Goal: Information Seeking & Learning: Learn about a topic

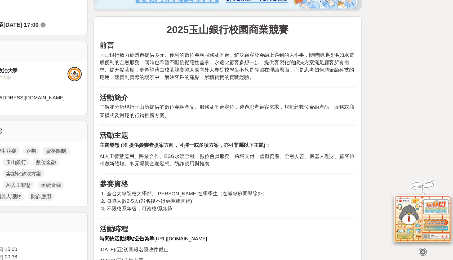
scroll to position [100, 0]
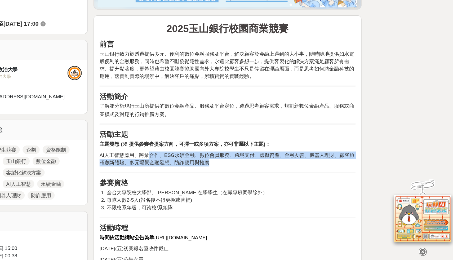
drag, startPoint x: 220, startPoint y: 181, endPoint x: 255, endPoint y: 196, distance: 38.4
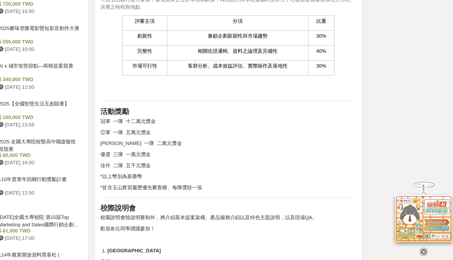
scroll to position [436, 0]
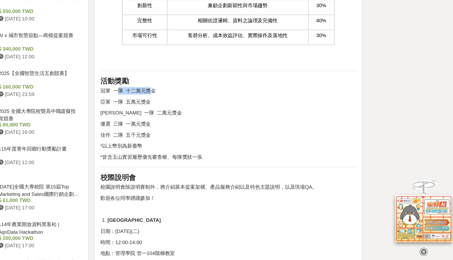
drag, startPoint x: 197, startPoint y: 136, endPoint x: 227, endPoint y: 136, distance: 29.9
click at [227, 136] on p "冠軍 一隊 十二萬元獎金" at bounding box center [277, 134] width 190 height 6
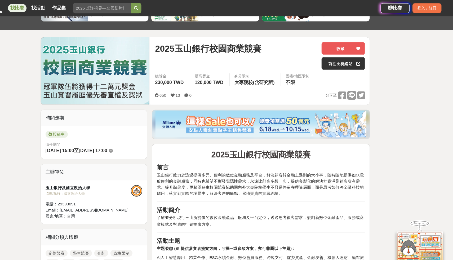
scroll to position [0, 0]
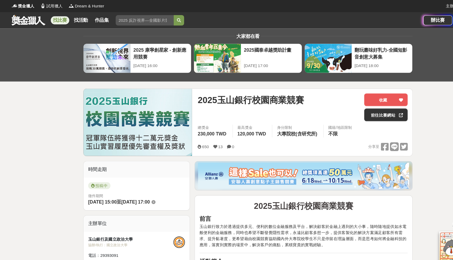
click at [18, 18] on link at bounding box center [26, 18] width 32 height 10
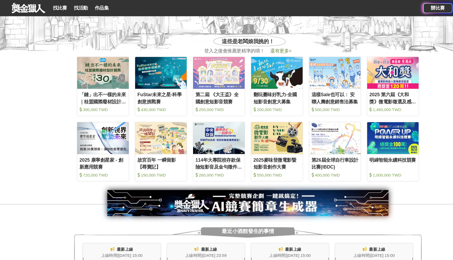
scroll to position [268, 0]
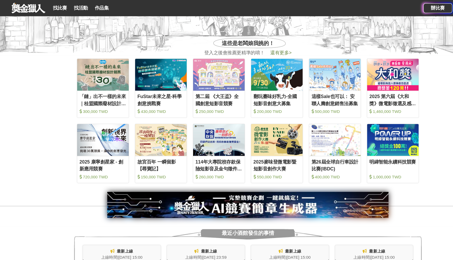
click at [253, 47] on span "還有更多 >" at bounding box center [256, 48] width 19 height 5
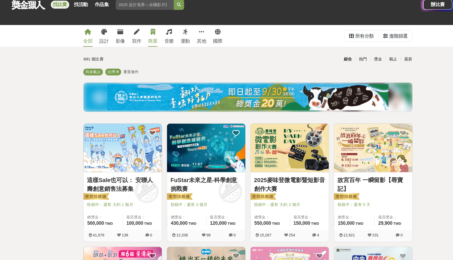
click at [138, 31] on icon at bounding box center [140, 32] width 4 height 5
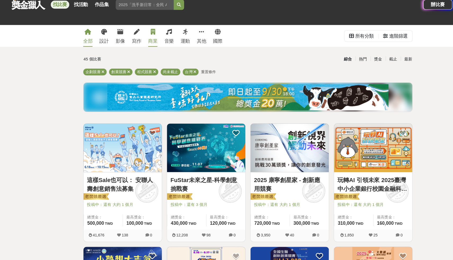
click at [79, 31] on icon at bounding box center [80, 32] width 6 height 5
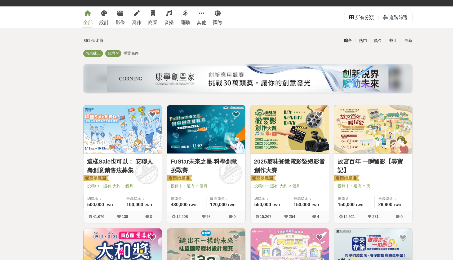
scroll to position [1, 0]
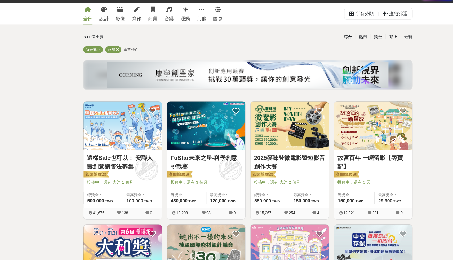
click at [122, 171] on link "這樣Sale也可以： 安聯人壽創意銷售法募集" at bounding box center [111, 171] width 65 height 16
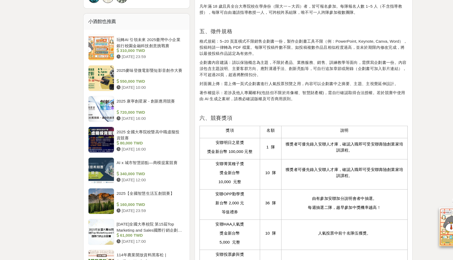
scroll to position [412, 0]
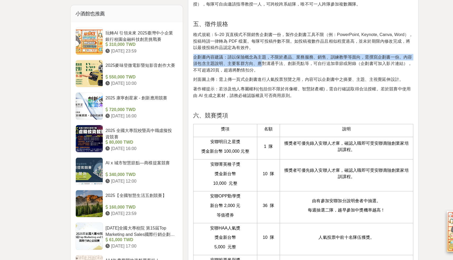
drag, startPoint x: 231, startPoint y: 85, endPoint x: 242, endPoint y: 94, distance: 14.3
click at [242, 92] on p "企劃書內容建議：請以保險概念為主題，不限於產品、業務服務、銷售、訓練教學等面向，需撰寫企劃書一份。內容須包含主題說明、主要客群方向、應對溝通手法、創新亮點等，…" at bounding box center [277, 84] width 190 height 17
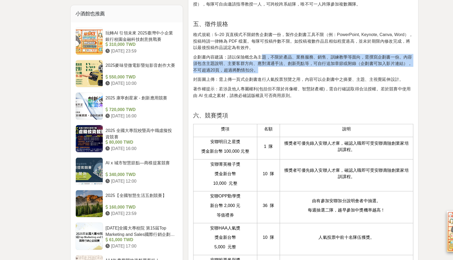
drag, startPoint x: 243, startPoint y: 88, endPoint x: 239, endPoint y: 101, distance: 13.2
click at [239, 92] on p "企劃書內容建議：請以保險概念為主題，不限於產品、業務服務、銷售、訓練教學等面向，需撰寫企劃書一份。內容須包含主題說明、主要客群方向、應對溝通手法、創新亮點等，…" at bounding box center [277, 84] width 190 height 17
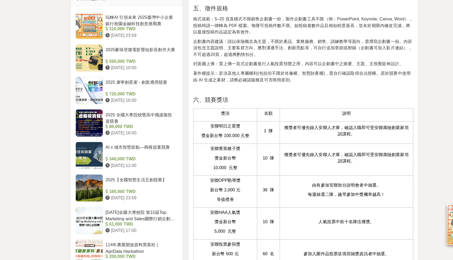
scroll to position [420, 0]
drag, startPoint x: 241, startPoint y: 158, endPoint x: 247, endPoint y: 159, distance: 6.2
click at [247, 150] on p "1 隊" at bounding box center [247, 148] width 14 height 6
drag, startPoint x: 247, startPoint y: 159, endPoint x: 240, endPoint y: 159, distance: 7.2
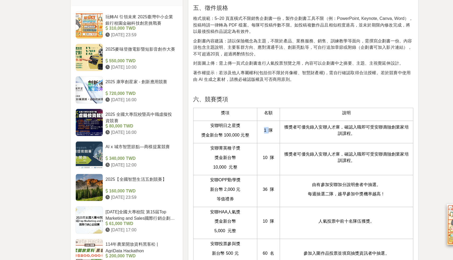
click at [240, 150] on p "1 隊" at bounding box center [247, 148] width 14 height 6
click at [246, 174] on p "10 隊" at bounding box center [247, 172] width 14 height 6
click at [209, 186] on td "安聯菁英種子獎 獎金新台幣 10,000 元整" at bounding box center [209, 173] width 55 height 28
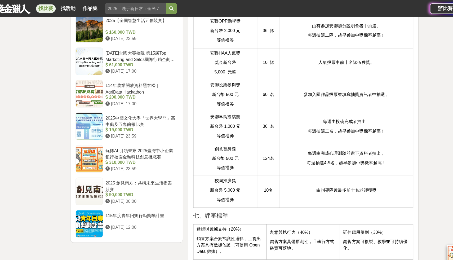
scroll to position [444, 0]
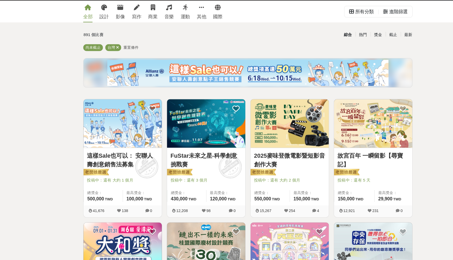
scroll to position [1, 0]
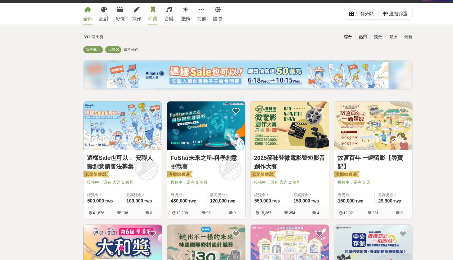
click at [141, 39] on div "商業" at bounding box center [139, 40] width 8 height 6
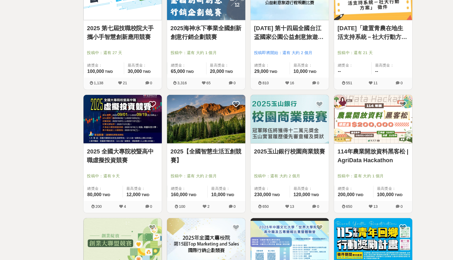
scroll to position [345, 0]
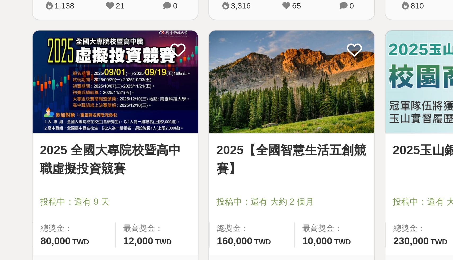
click at [127, 149] on img at bounding box center [112, 130] width 72 height 44
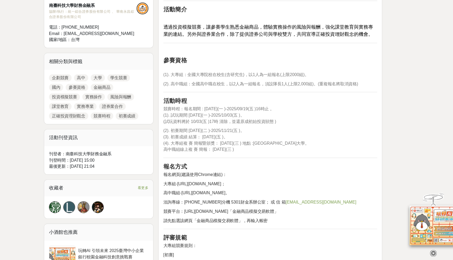
scroll to position [188, 0]
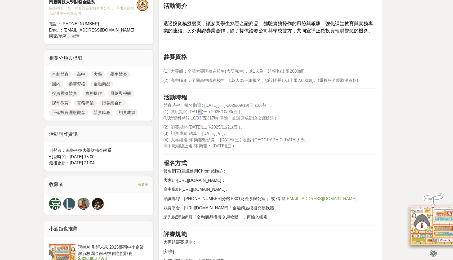
drag, startPoint x: 212, startPoint y: 128, endPoint x: 216, endPoint y: 128, distance: 3.4
click at [216, 128] on span "(1). 試玩期間 2025/09/29(一 )-2025/10/03(五 )。" at bounding box center [218, 128] width 72 height 4
drag, startPoint x: 203, startPoint y: 143, endPoint x: 207, endPoint y: 144, distance: 3.6
click at [207, 144] on p "(2). 初賽期間 2025/10/07(二 )-2025/11/21(五 )。 (3). 初賽成績 結算： 2025/11/21(五 )。 (4). 大專組…" at bounding box center [277, 150] width 190 height 22
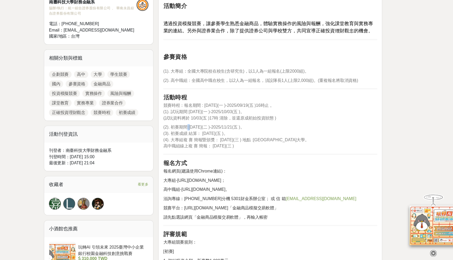
click at [207, 144] on p "(2). 初賽期間 2025/10/07(二 )-2025/11/21(五 )。 (3). 初賽成績 結算： 2025/11/21(五 )。 (4). 大專組…" at bounding box center [277, 150] width 190 height 22
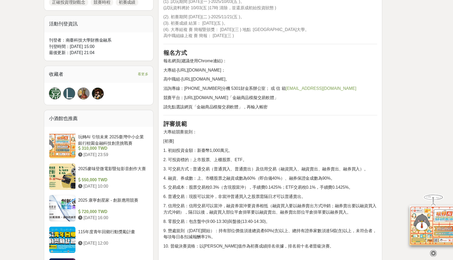
scroll to position [287, 0]
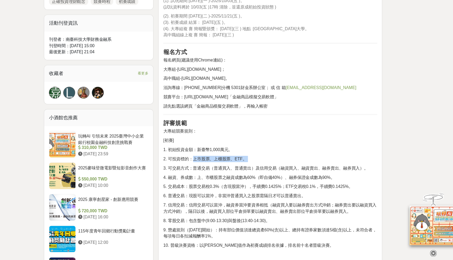
drag, startPoint x: 207, startPoint y: 171, endPoint x: 236, endPoint y: 174, distance: 28.6
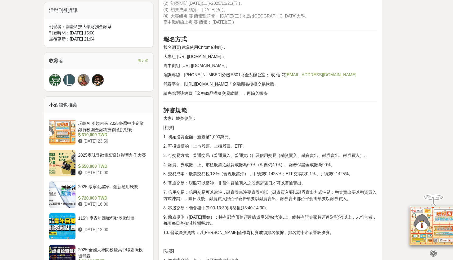
scroll to position [299, 0]
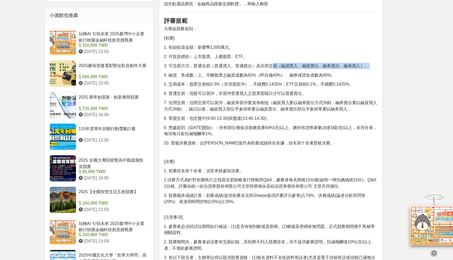
scroll to position [378, 0]
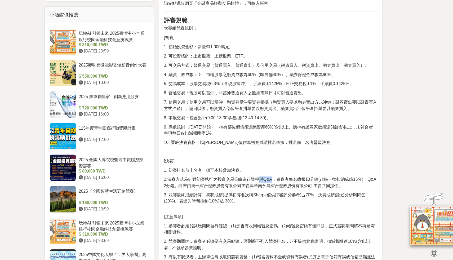
drag, startPoint x: 266, startPoint y: 188, endPoint x: 278, endPoint y: 191, distance: 12.0
click at [278, 191] on p "2.決賽方式為針對初賽執行之投資交易策略進行簡報與Q&A，參賽者每名簡報10分鐘(超時一律扣總成績15分)、Q&A 2分鐘。評審由統一綜合證券股份有限公司主管…" at bounding box center [277, 190] width 190 height 11
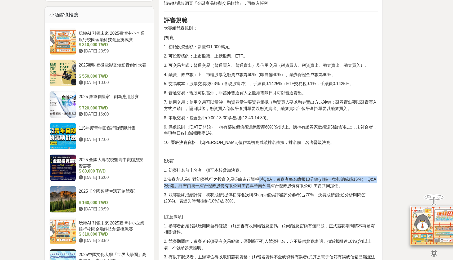
click at [278, 191] on p "2.決賽方式為針對初賽執行之投資交易策略進行簡報與Q&A，參賽者每名簡報10分鐘(超時一律扣總成績15分)、Q&A 2分鐘。評審由統一綜合證券股份有限公司主管…" at bounding box center [277, 190] width 190 height 11
drag, startPoint x: 238, startPoint y: 189, endPoint x: 245, endPoint y: 197, distance: 10.0
click at [245, 197] on div "前言 旨揭競賽為鼓勵學生透過投資模擬競賽,認識金融商品,體 驗實務操作的風險與報酬,強化課堂教育與實務專業的連結。 活動簡介 透過投資模擬競賽，讓參賽學生熟悉…" at bounding box center [277, 219] width 190 height 830
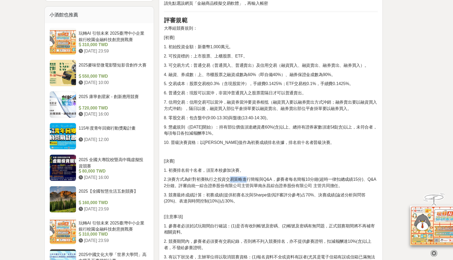
drag, startPoint x: 239, startPoint y: 188, endPoint x: 255, endPoint y: 187, distance: 15.4
click at [255, 187] on p "2.決賽方式為針對初賽執行之投資交易策略進行簡報與Q&A，參賽者每名簡報10分鐘(超時一律扣總成績15分)、Q&A 2分鐘。評審由統一綜合證券股份有限公司主管…" at bounding box center [277, 190] width 190 height 11
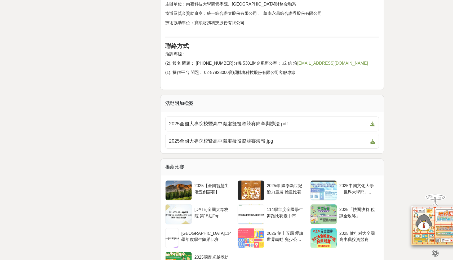
scroll to position [911, 0]
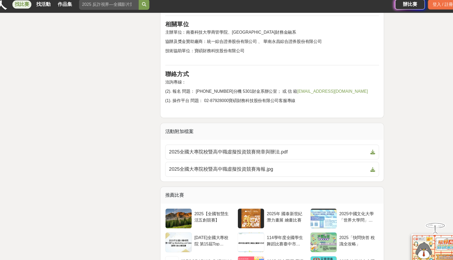
click at [231, 49] on p "技術協助單位：寶碩財務科技股份有限公司" at bounding box center [277, 51] width 190 height 11
click at [245, 135] on link "2025全國大專院校暨高中職虛擬投資競賽簡章與辦法.pdf" at bounding box center [277, 138] width 190 height 13
click at [309, 5] on div "找比賽 找活動 作品集 賽事名稱 設計 截止日期 馬拉松 限量好禮 半程馬拉松" at bounding box center [199, 7] width 376 height 15
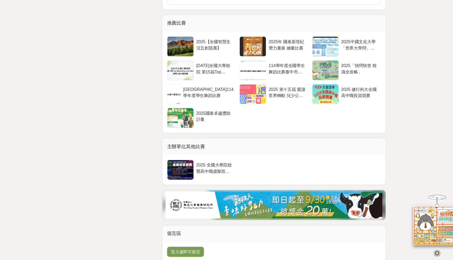
scroll to position [1049, 0]
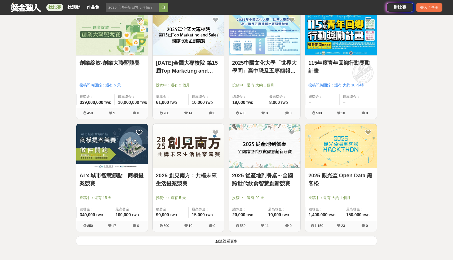
scroll to position [555, 0]
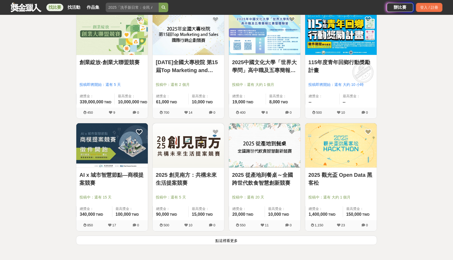
click at [148, 242] on button "點這裡看更多" at bounding box center [226, 240] width 301 height 9
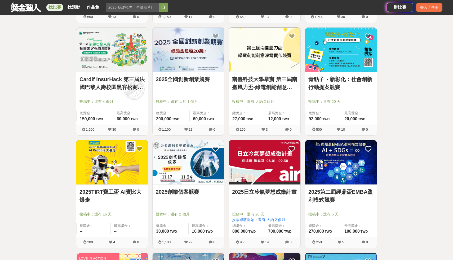
scroll to position [879, 0]
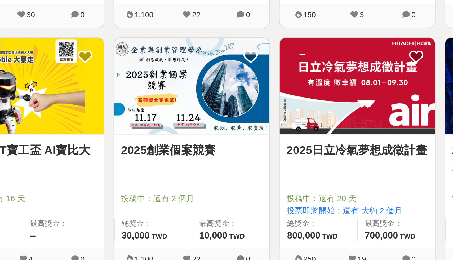
click at [187, 194] on div "2025創業個案競賽" at bounding box center [188, 192] width 65 height 14
click at [187, 190] on link "2025創業個案競賽" at bounding box center [188, 189] width 65 height 8
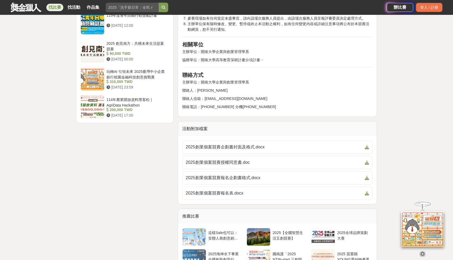
scroll to position [718, 0]
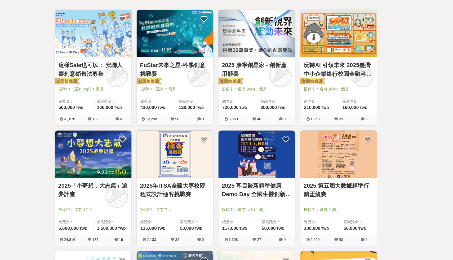
scroll to position [93, 0]
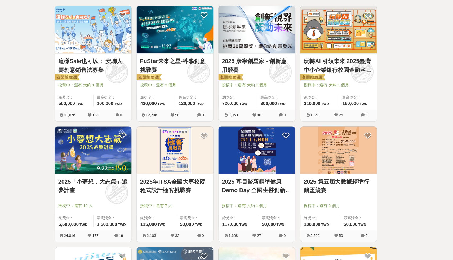
click at [315, 185] on link "2025 第五屆大數據精準行銷盃競賽" at bounding box center [340, 191] width 65 height 16
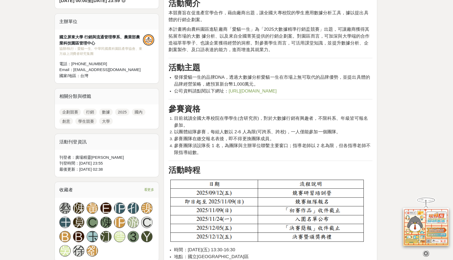
scroll to position [228, 0]
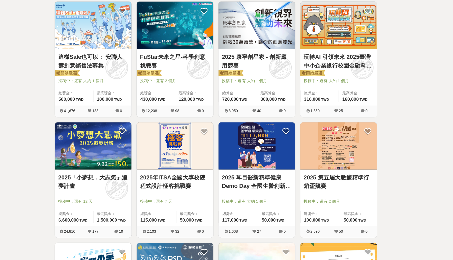
scroll to position [93, 0]
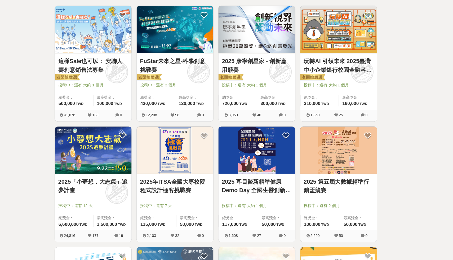
click at [323, 84] on link "玩轉AI 引領未來 2025臺灣中小企業銀行校園金融科技創意挑戰賽" at bounding box center [340, 78] width 65 height 16
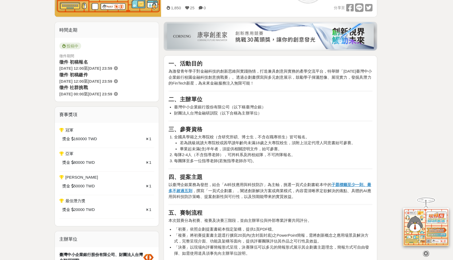
scroll to position [110, 0]
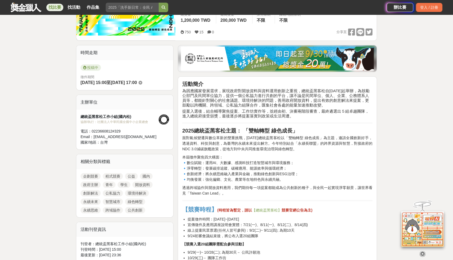
scroll to position [104, 0]
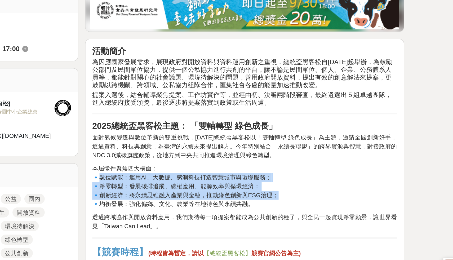
drag, startPoint x: 188, startPoint y: 162, endPoint x: 300, endPoint y: 174, distance: 113.2
click at [300, 174] on p "本屆徵件聚焦四大構面： 🔹數位賦能：運用AI、大數據、感測科技打造智慧城市與環境服務； 🔹淨零轉型：發展碳排追蹤、碳權應用、能源效率與循環經濟； 🔹創新經濟：…" at bounding box center [277, 167] width 190 height 28
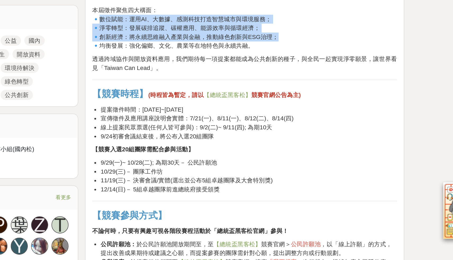
scroll to position [157, 0]
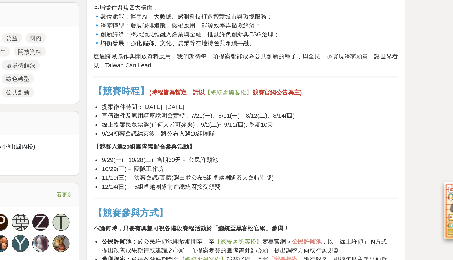
click at [247, 166] on li "提案徵件時間：114年8月1日~114年9月1日" at bounding box center [280, 165] width 185 height 6
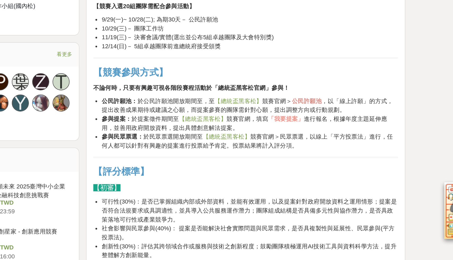
scroll to position [250, 0]
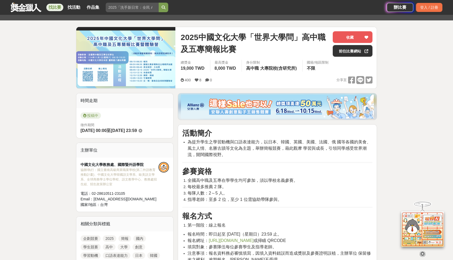
scroll to position [87, 0]
